Goal: Check status: Check status

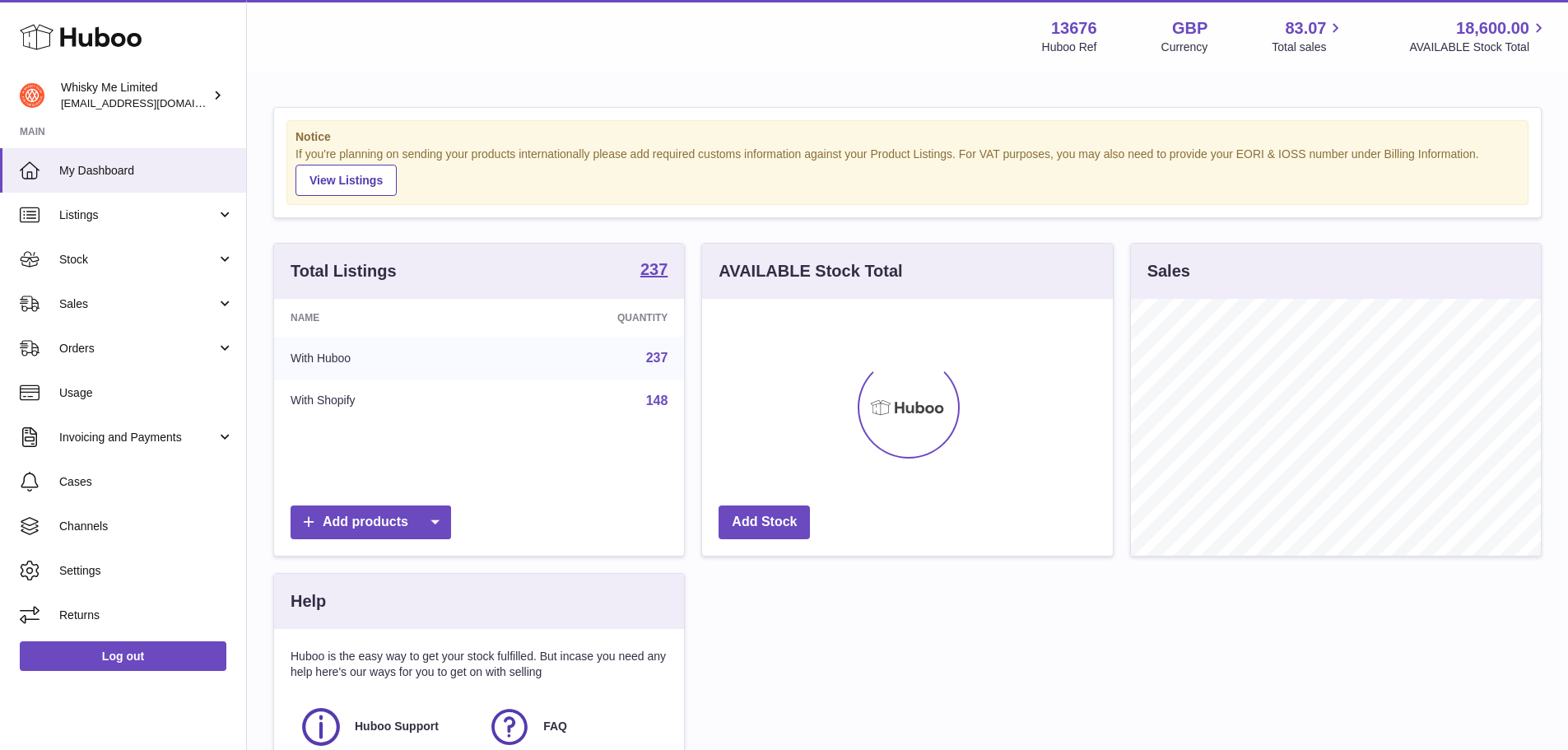
scroll to position [257, 410]
click at [161, 253] on span "Stock" at bounding box center [138, 259] width 157 height 15
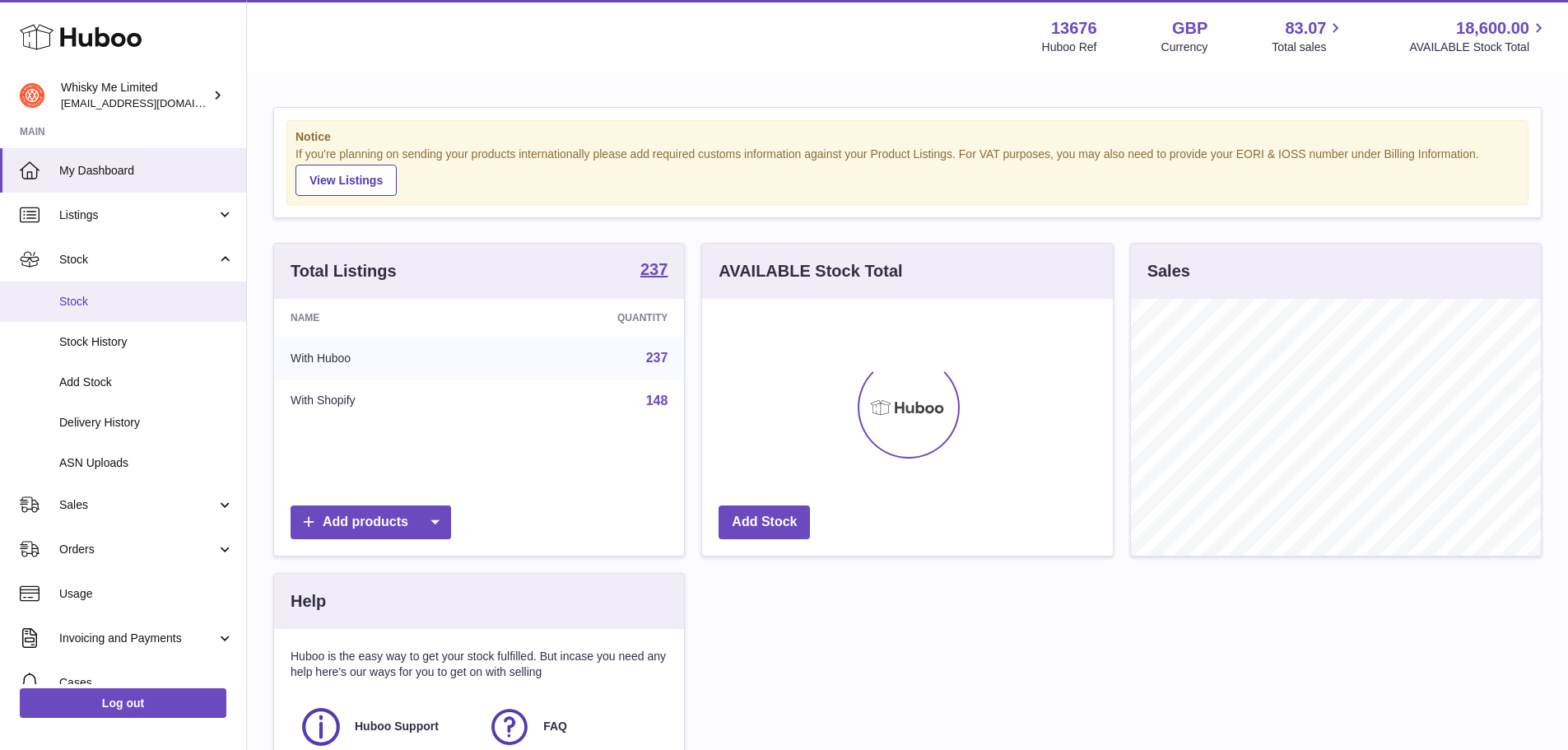
click at [174, 294] on span "Stock" at bounding box center [146, 301] width 174 height 15
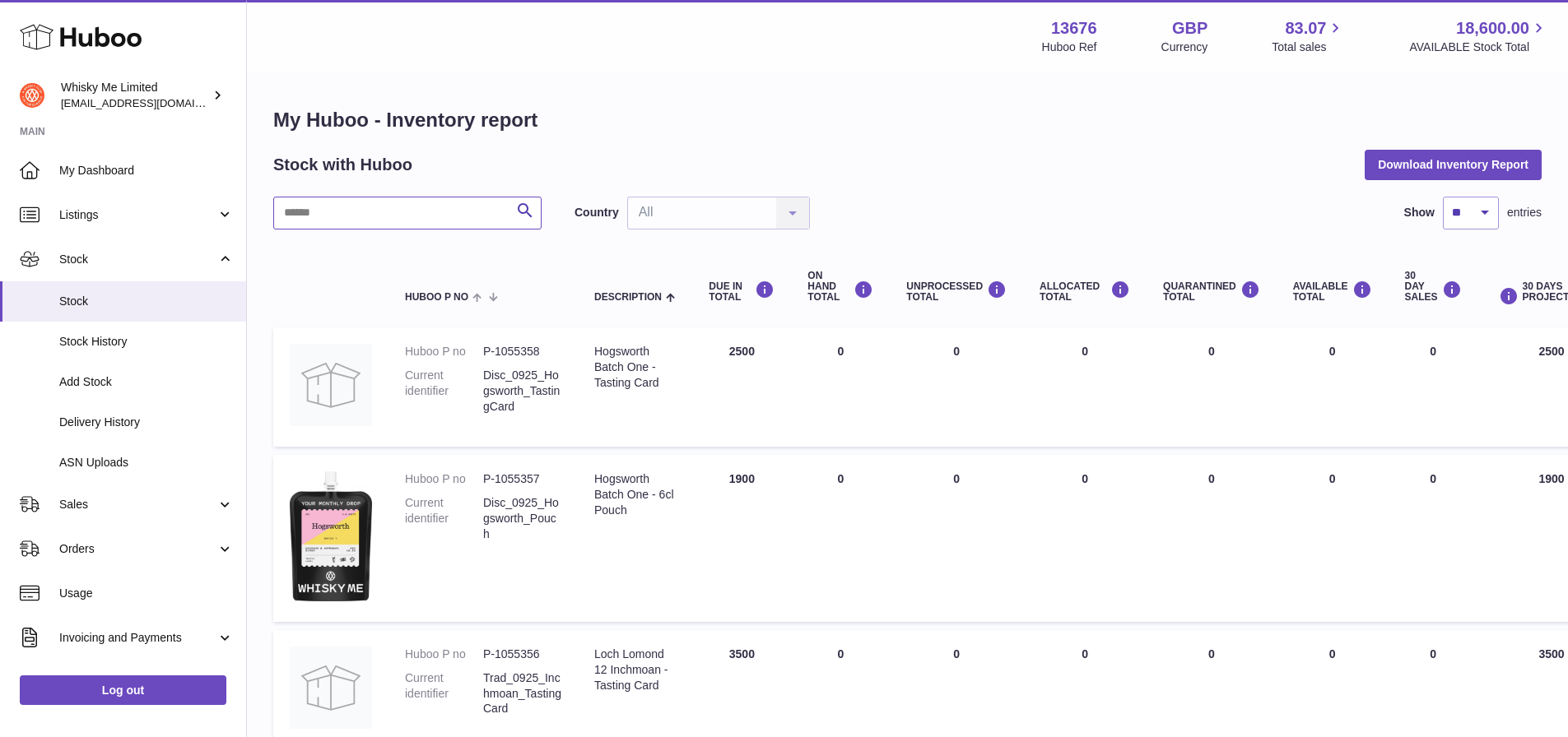
click at [362, 214] on input "text" at bounding box center [407, 213] width 268 height 32
type input "******"
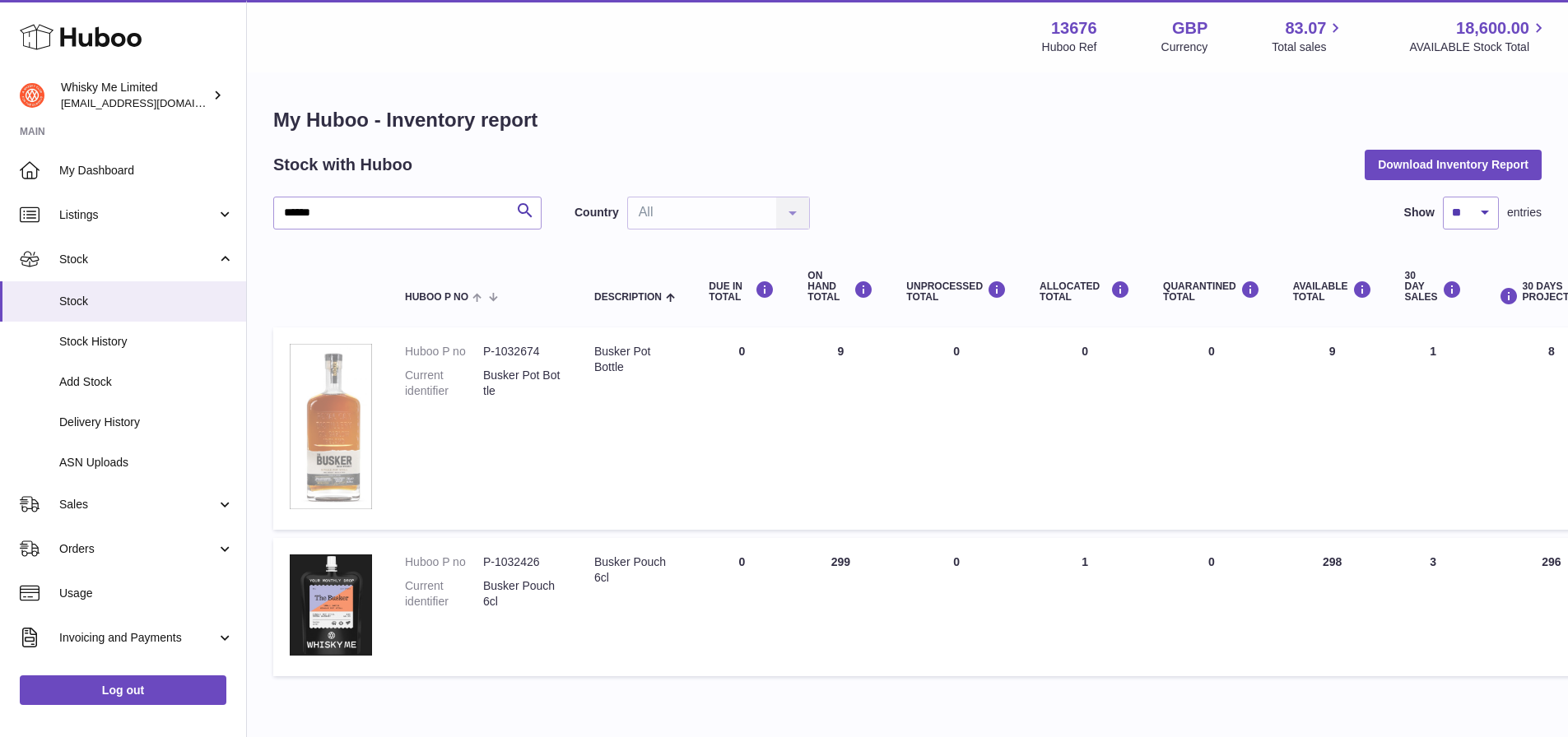
click at [344, 423] on img at bounding box center [330, 426] width 82 height 165
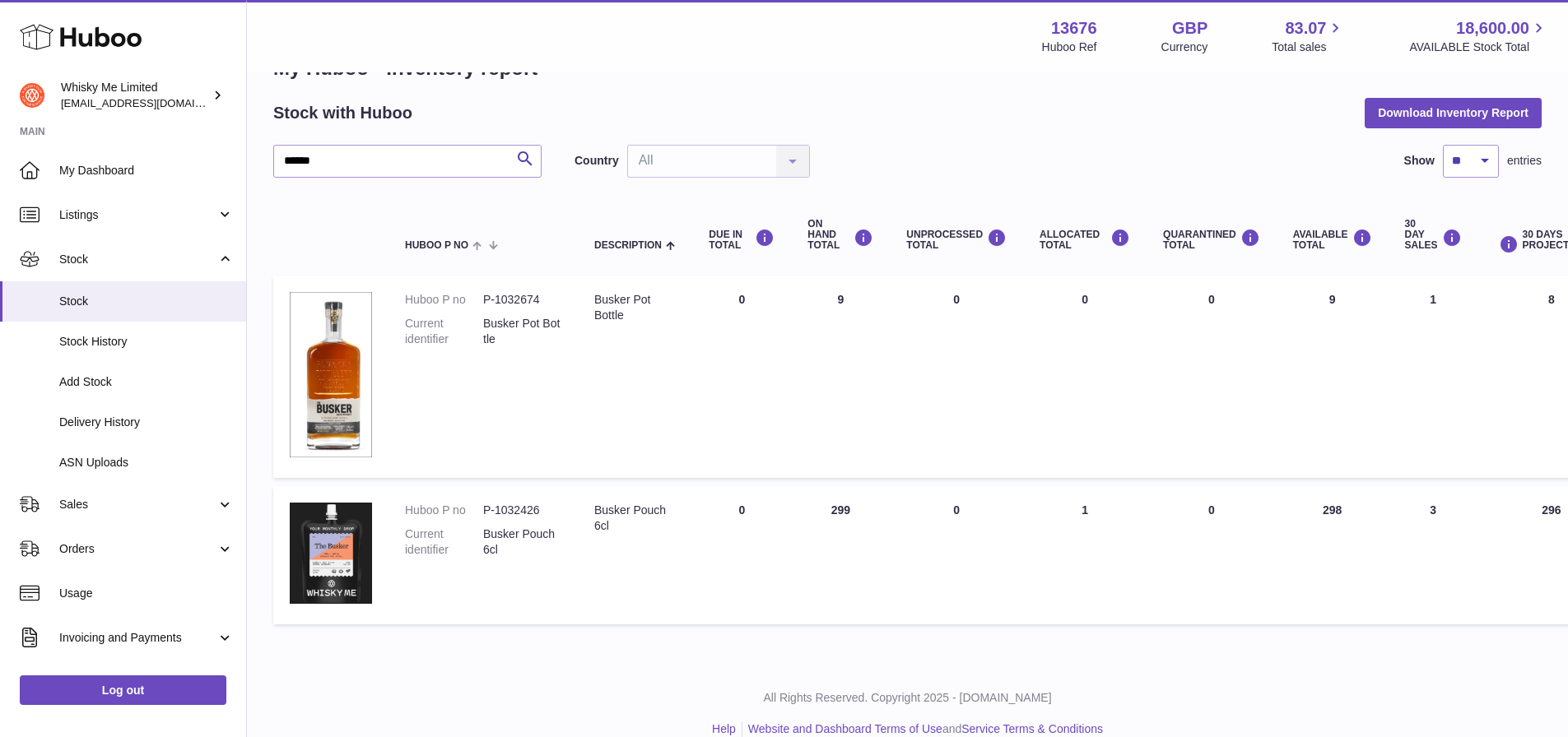
scroll to position [77, 0]
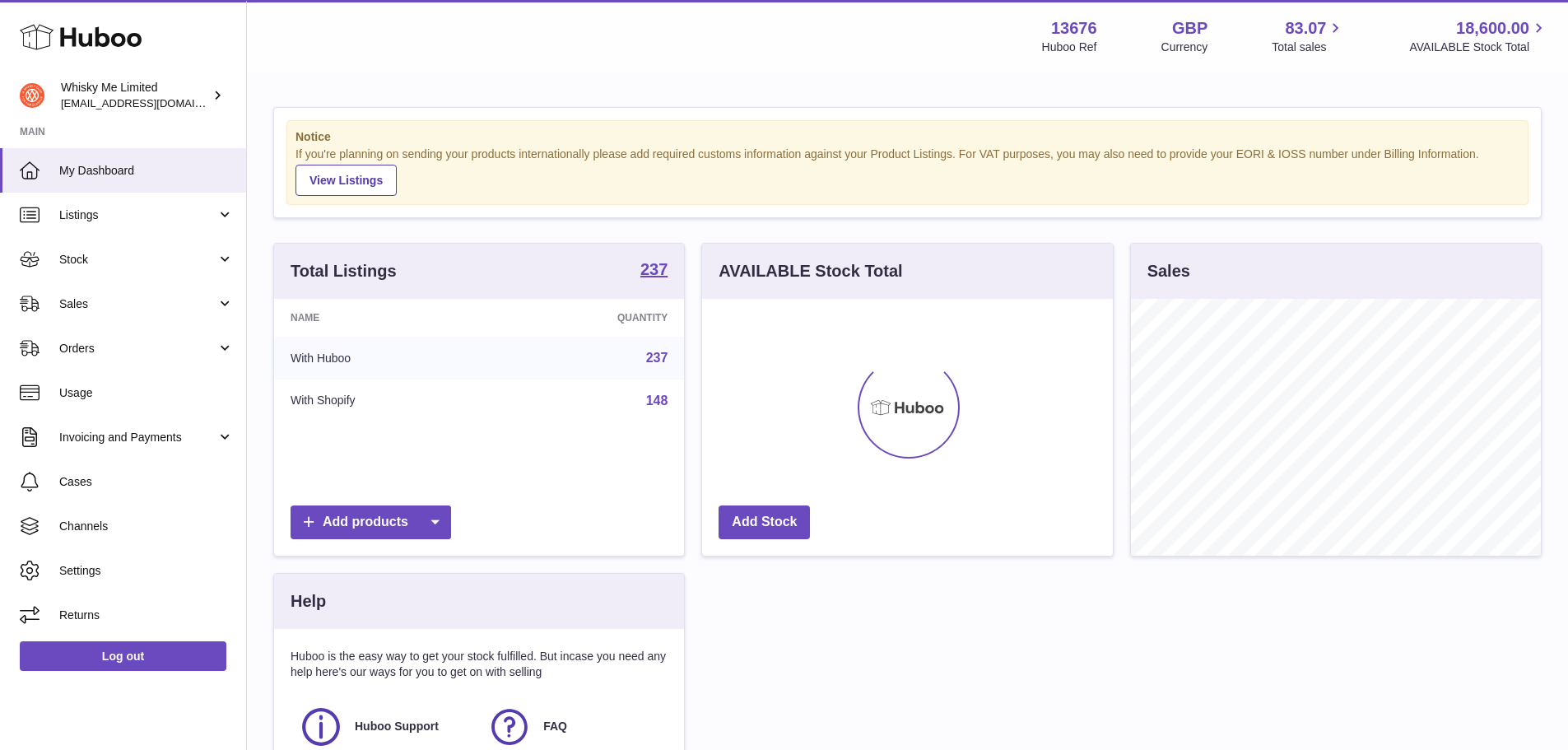
scroll to position [257, 410]
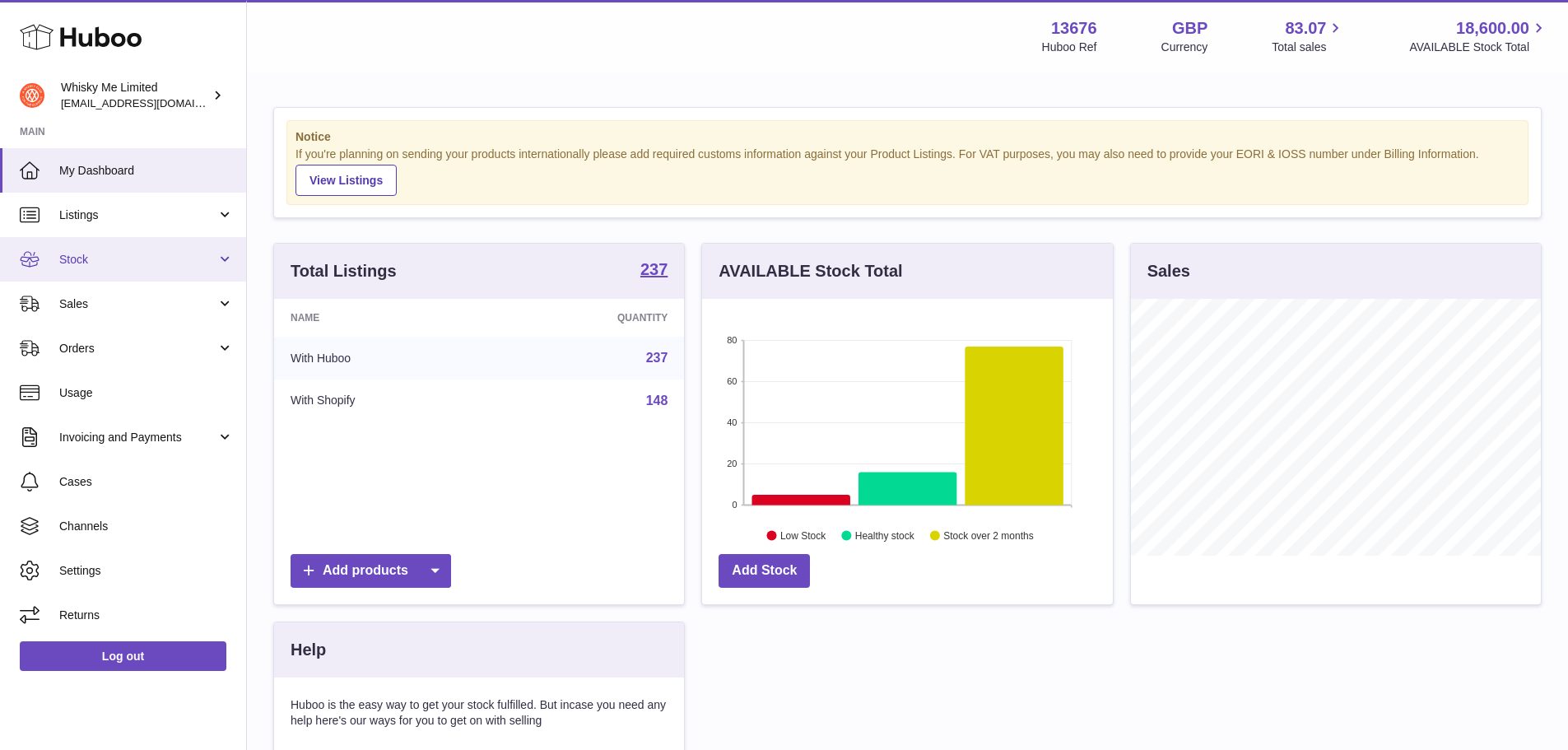
click at [192, 260] on span "Stock" at bounding box center [138, 259] width 157 height 15
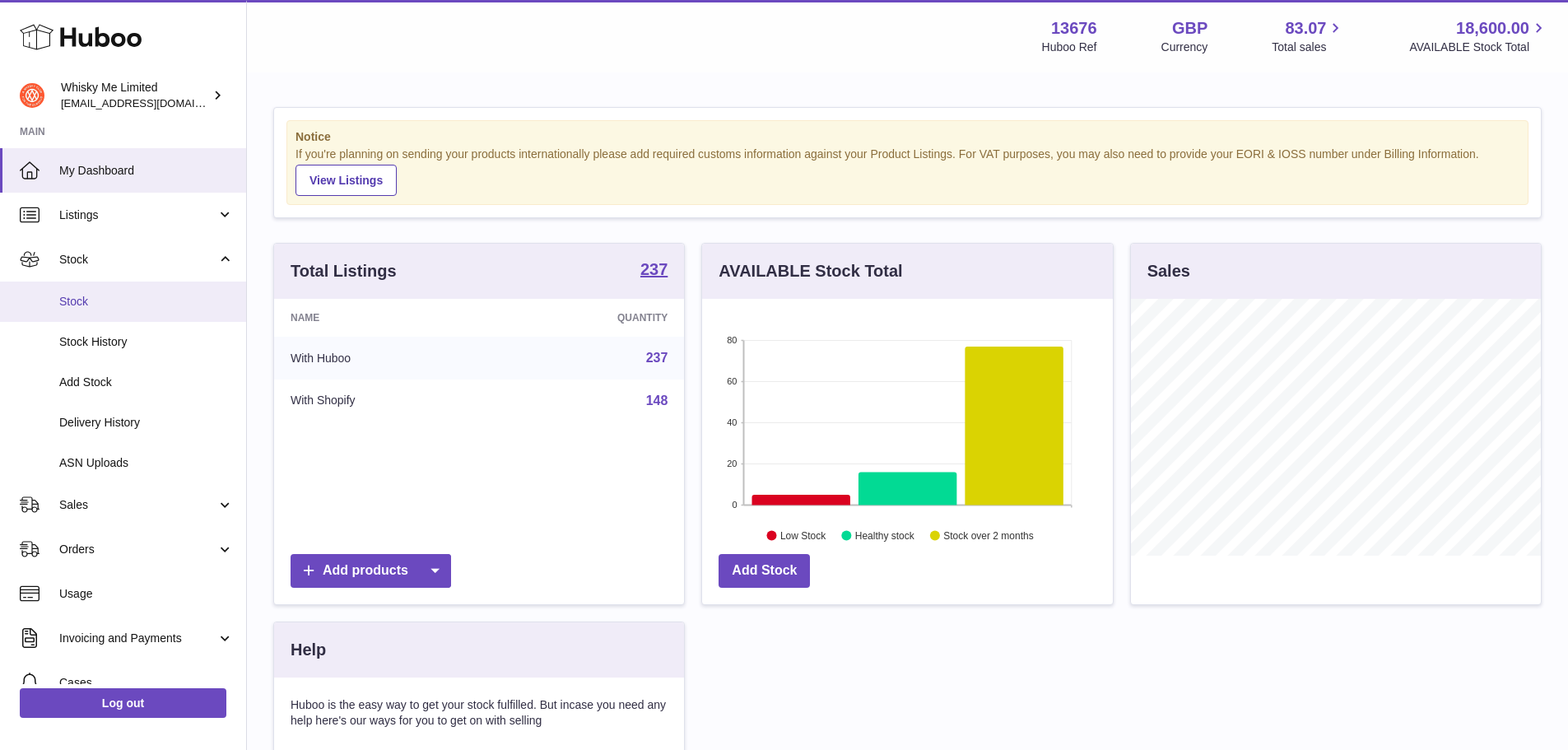
click at [156, 318] on link "Stock" at bounding box center [123, 301] width 246 height 41
drag, startPoint x: 155, startPoint y: 318, endPoint x: 149, endPoint y: 305, distance: 14.3
click at [149, 305] on span "Stock" at bounding box center [146, 301] width 174 height 15
click at [143, 305] on span "Stock" at bounding box center [146, 301] width 174 height 15
click at [101, 298] on span "Stock" at bounding box center [146, 301] width 174 height 15
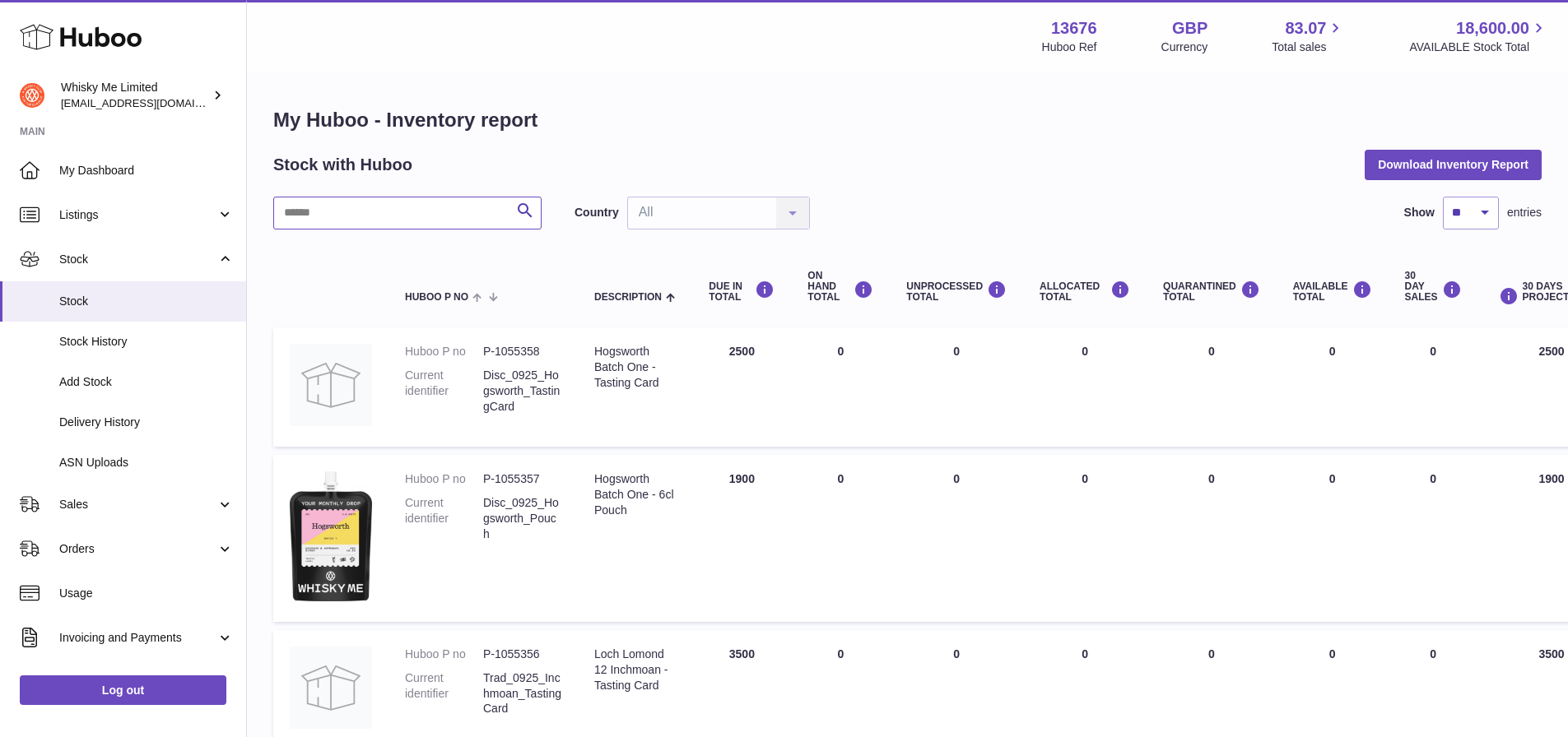
click at [471, 217] on input "text" at bounding box center [407, 213] width 268 height 32
type input "******"
